Goal: Task Accomplishment & Management: Manage account settings

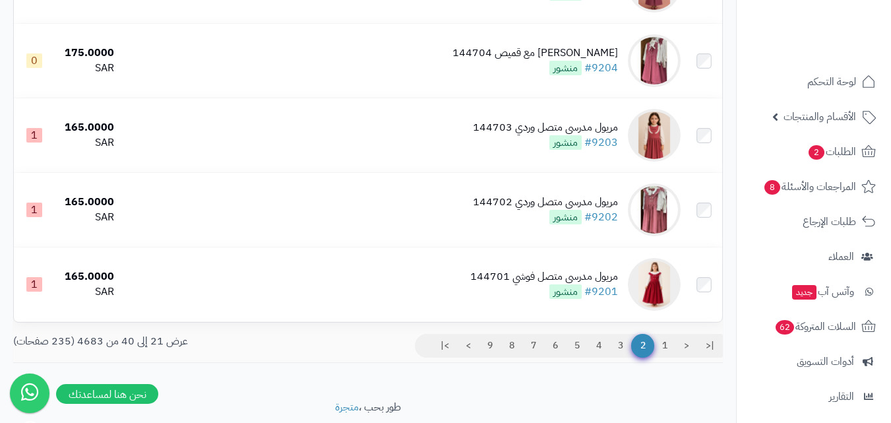
scroll to position [1393, 0]
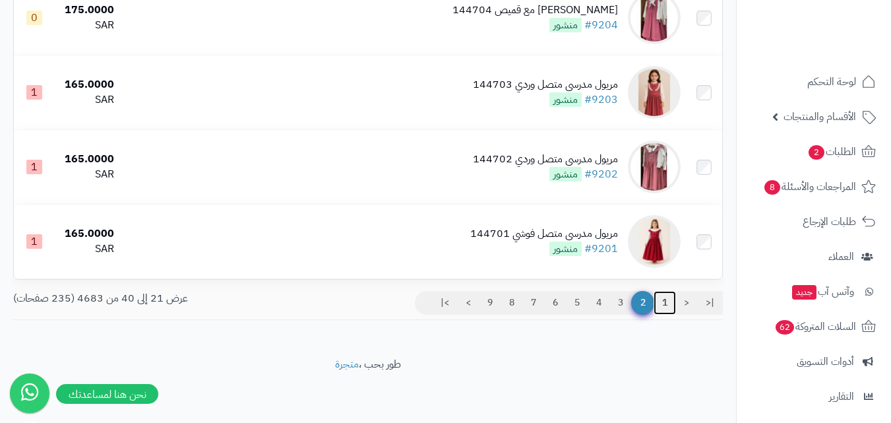
click at [668, 303] on link "1" at bounding box center [664, 303] width 22 height 24
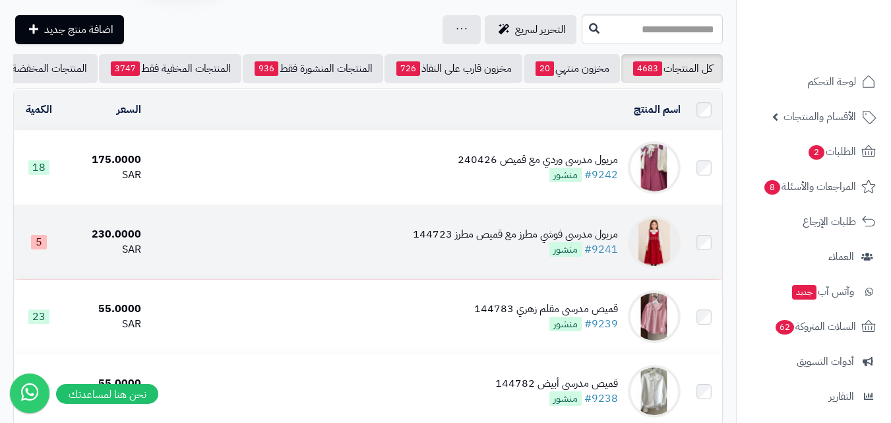
scroll to position [66, 0]
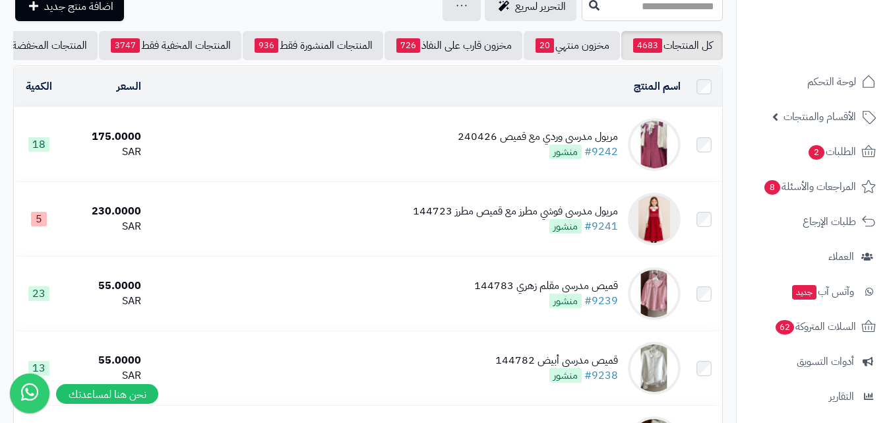
click at [661, 168] on img at bounding box center [654, 144] width 53 height 53
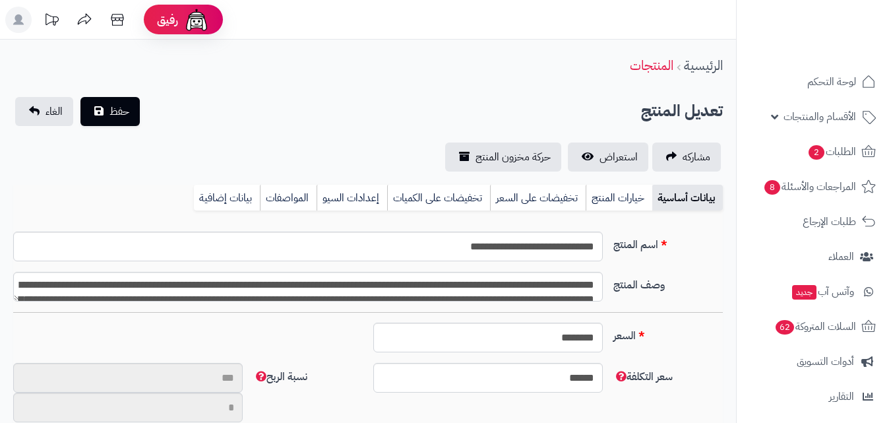
type input "**"
type input "**********"
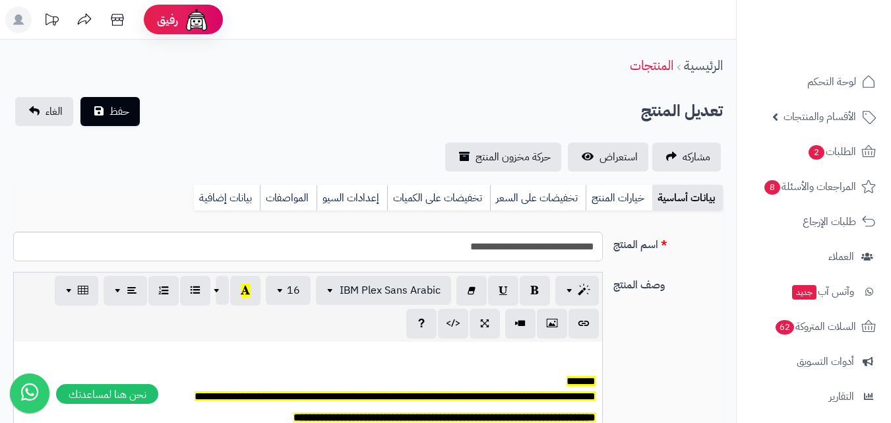
scroll to position [109, 0]
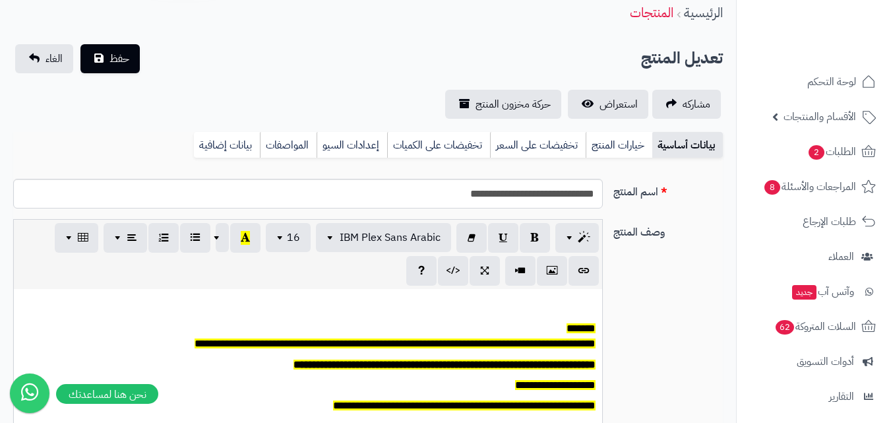
type input "******"
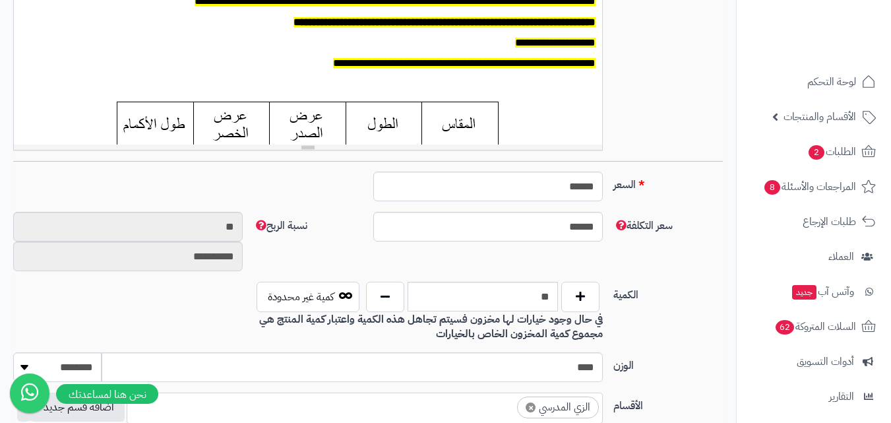
scroll to position [396, 0]
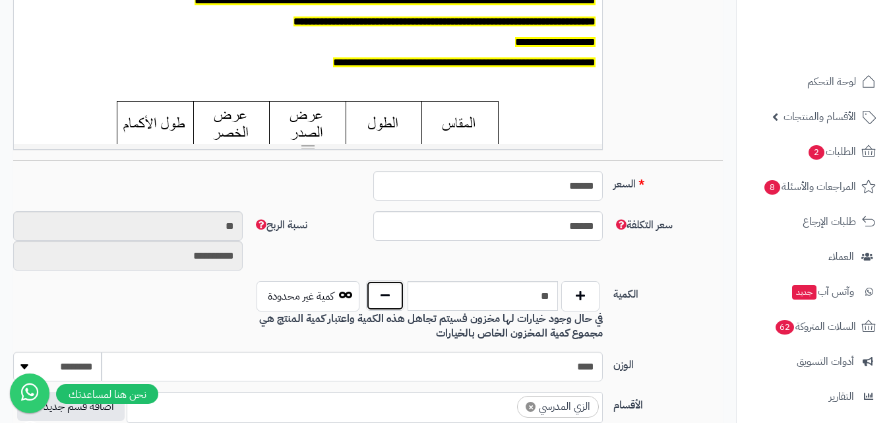
click at [385, 304] on button "button" at bounding box center [385, 295] width 38 height 30
type input "**"
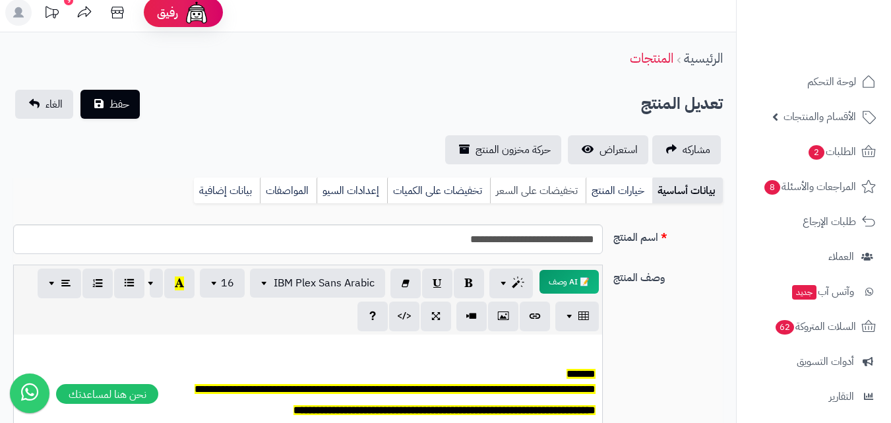
scroll to position [0, 0]
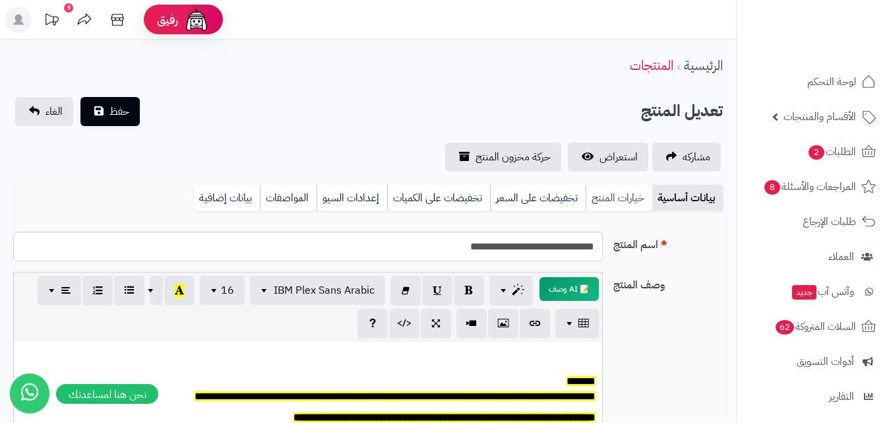
click at [615, 204] on link "خيارات المنتج" at bounding box center [619, 198] width 67 height 26
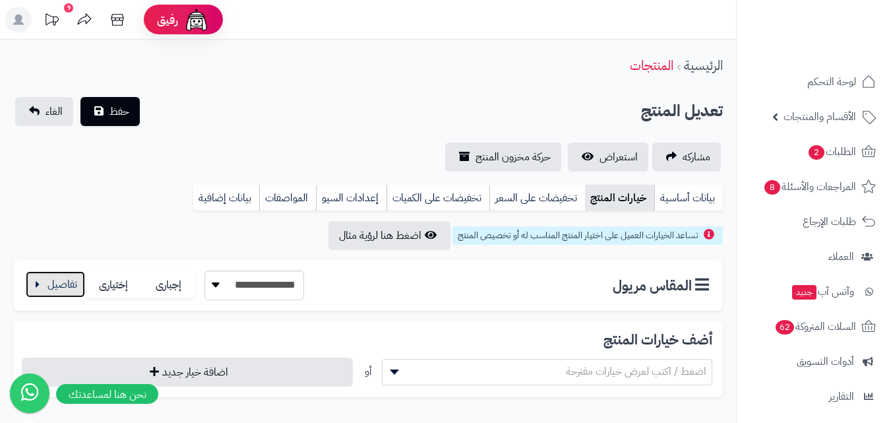
click at [49, 287] on button "button" at bounding box center [55, 284] width 59 height 26
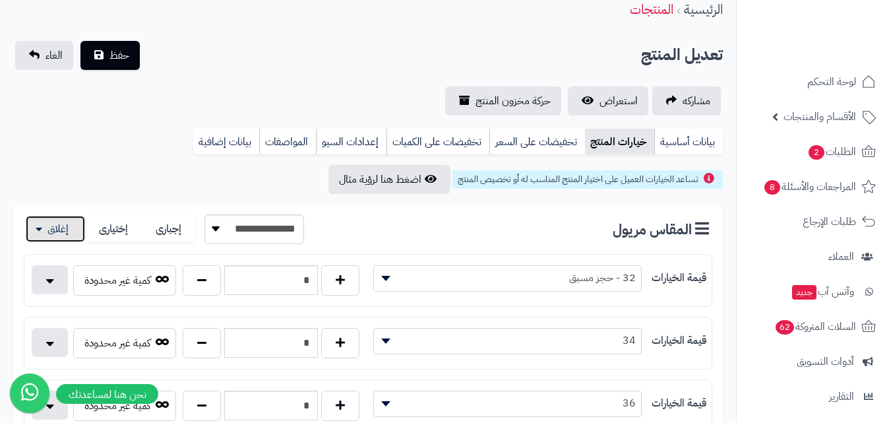
scroll to position [132, 0]
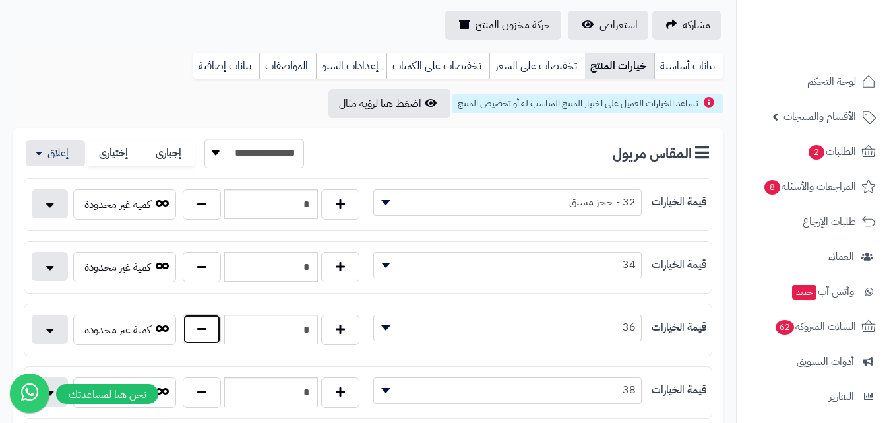
click at [205, 328] on button "button" at bounding box center [202, 329] width 38 height 30
type input "*"
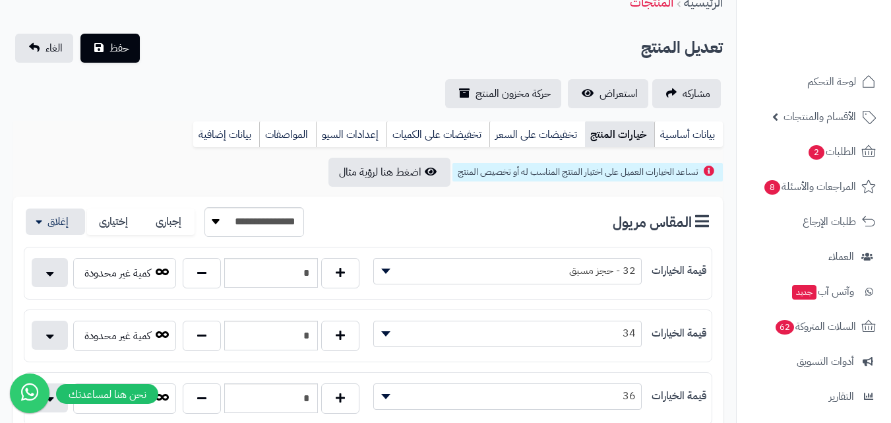
scroll to position [0, 0]
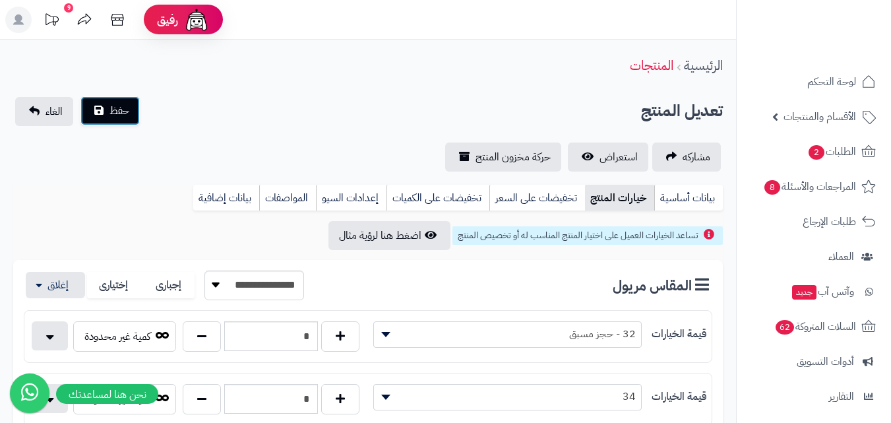
click at [115, 119] on button "حفظ" at bounding box center [109, 110] width 59 height 29
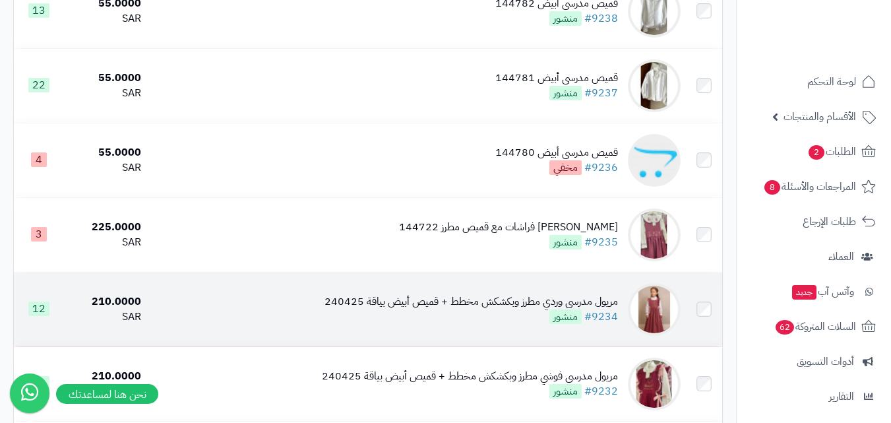
scroll to position [659, 0]
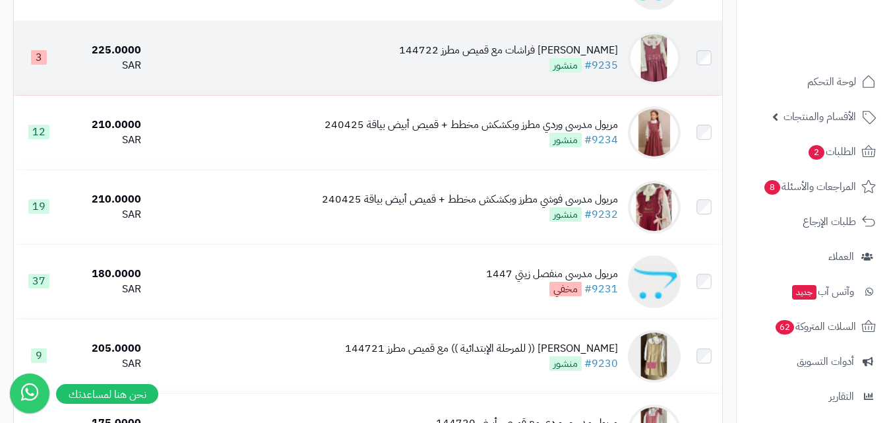
click at [642, 60] on img at bounding box center [654, 58] width 53 height 53
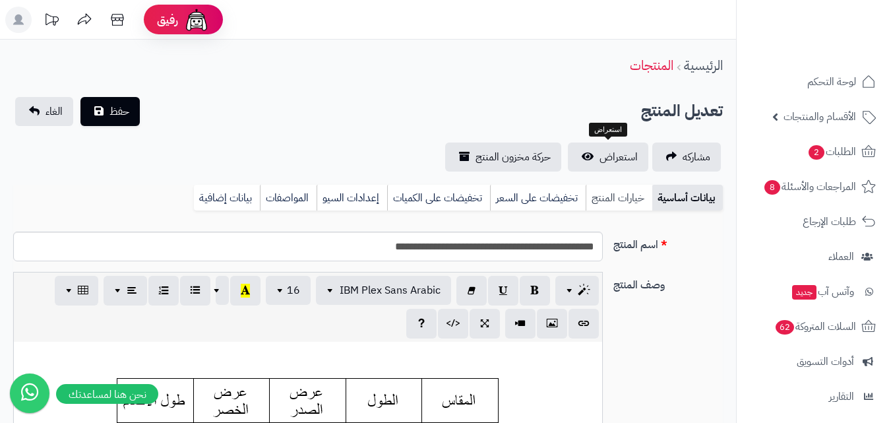
scroll to position [109, 0]
click at [608, 198] on link "خيارات المنتج" at bounding box center [619, 198] width 67 height 26
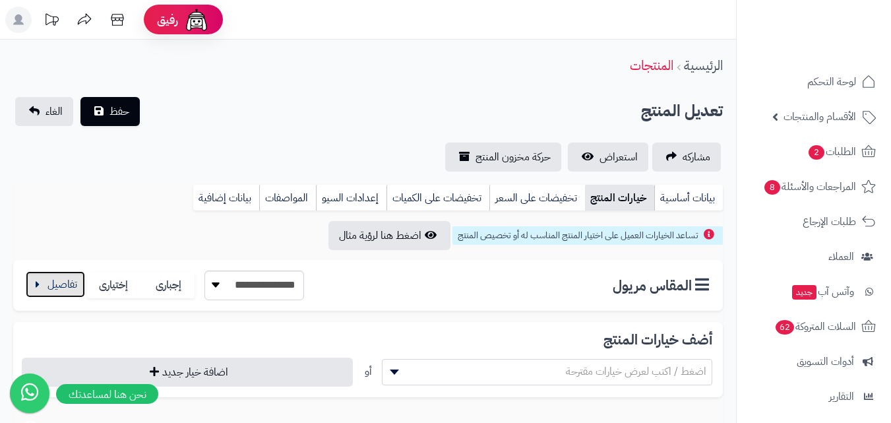
click at [54, 276] on button "button" at bounding box center [55, 284] width 59 height 26
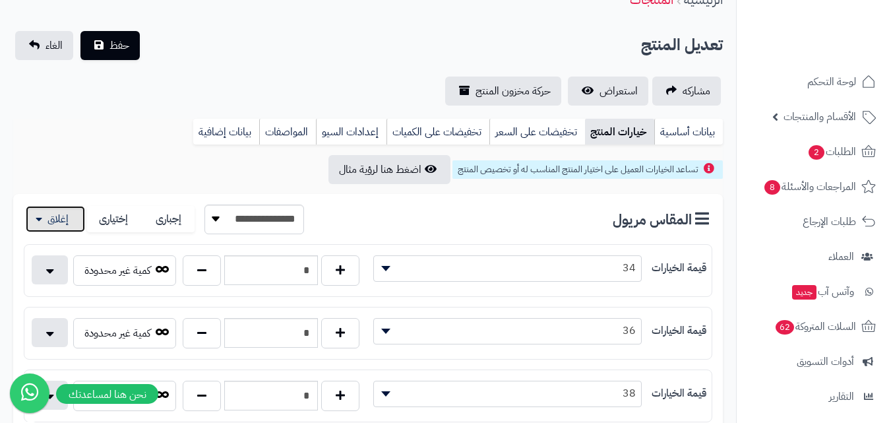
scroll to position [0, 0]
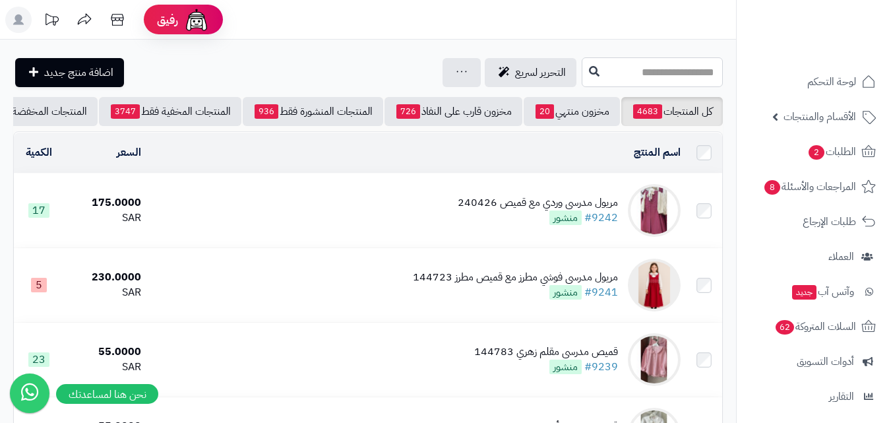
click at [593, 69] on input "text" at bounding box center [652, 72] width 141 height 30
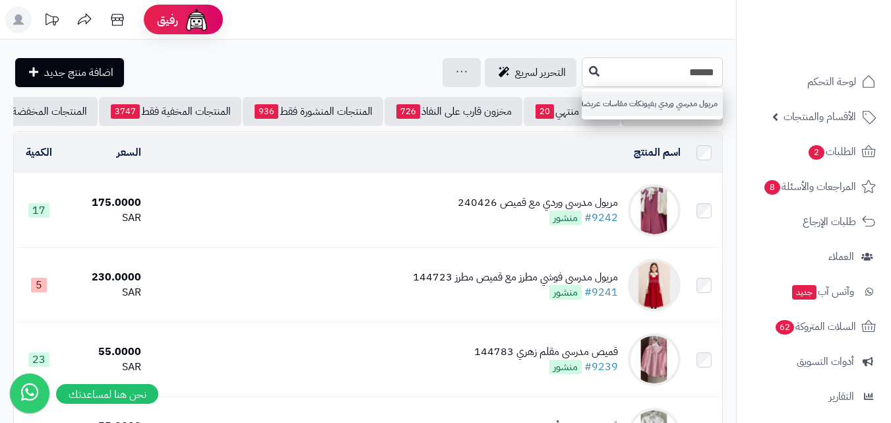
type input "******"
click at [582, 93] on link "مريول مدرسي وردي بفيونكات مقاسات عريضة 240420" at bounding box center [652, 104] width 141 height 24
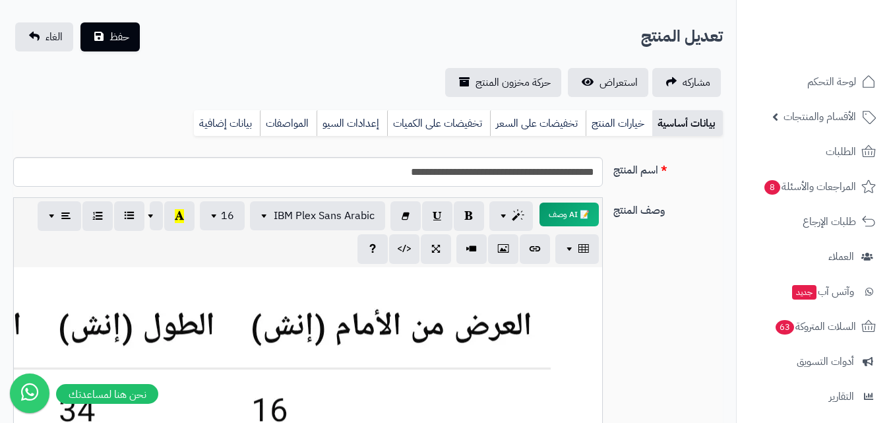
scroll to position [330, 0]
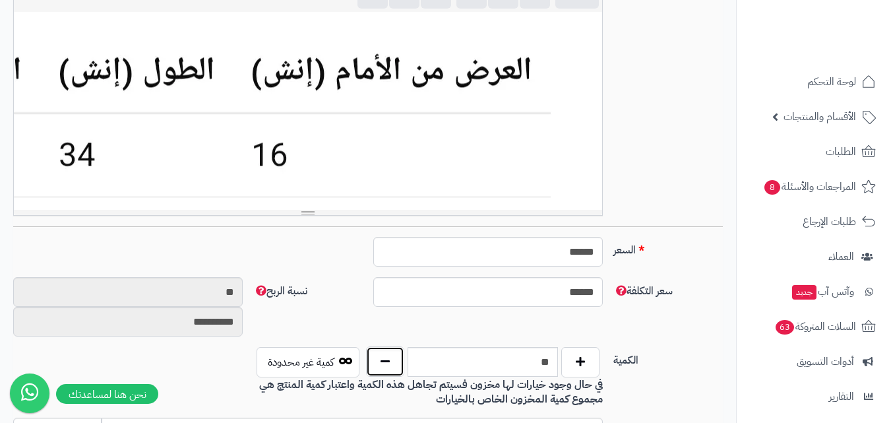
click at [396, 358] on button "button" at bounding box center [385, 361] width 38 height 30
type input "**"
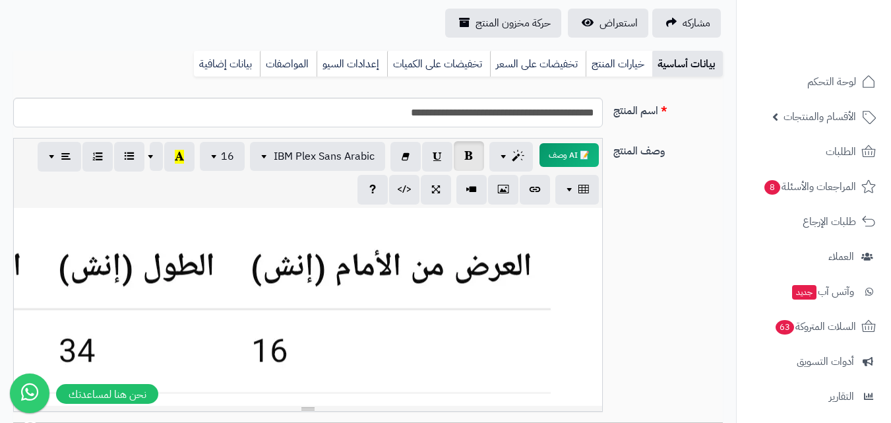
scroll to position [0, 0]
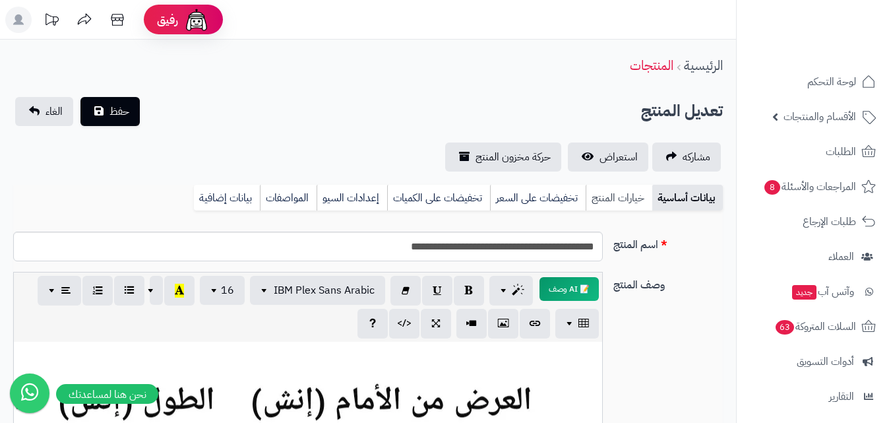
click at [628, 202] on link "خيارات المنتج" at bounding box center [619, 198] width 67 height 26
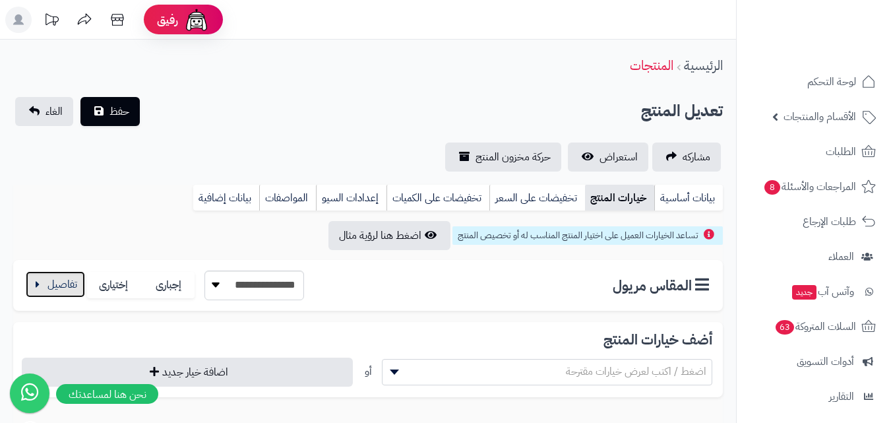
click at [61, 287] on button "button" at bounding box center [55, 284] width 59 height 26
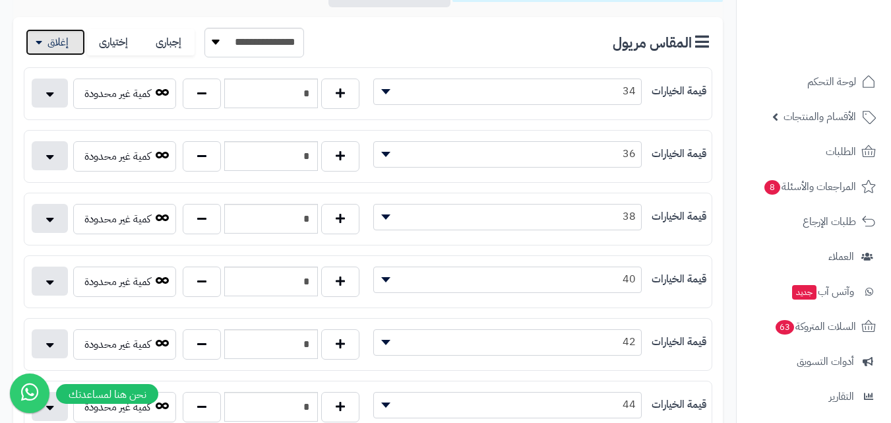
scroll to position [330, 0]
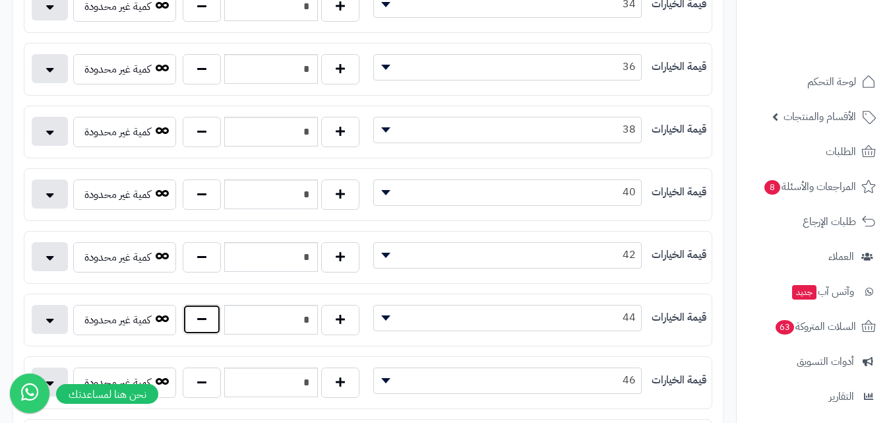
click at [206, 324] on button "button" at bounding box center [202, 319] width 38 height 30
type input "*"
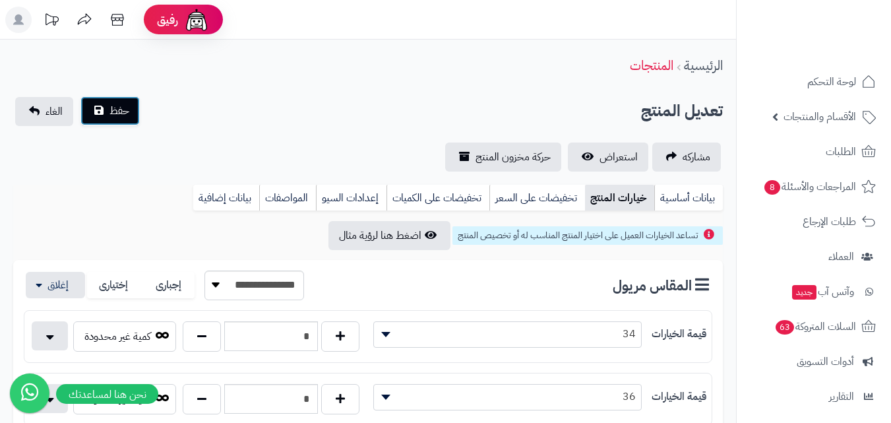
click at [114, 116] on span "حفظ" at bounding box center [119, 111] width 20 height 16
